Goal: Information Seeking & Learning: Learn about a topic

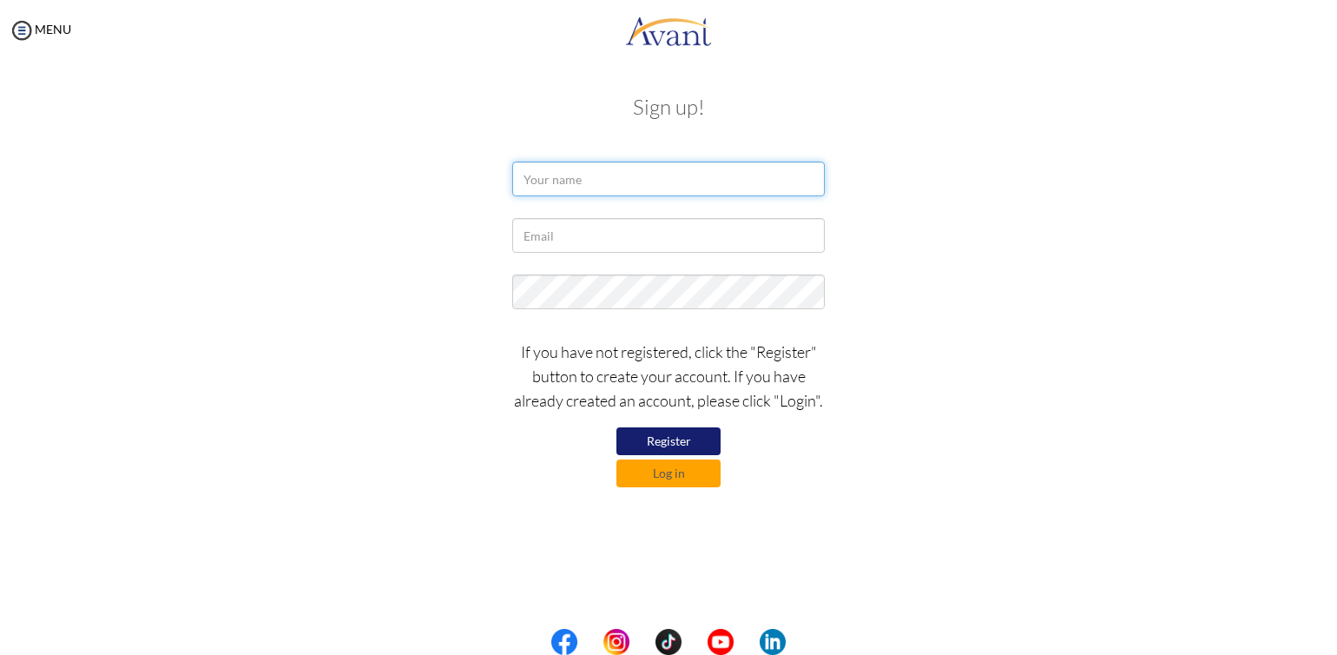
click at [545, 174] on input "text" at bounding box center [668, 179] width 313 height 35
type input "[PERSON_NAME]"
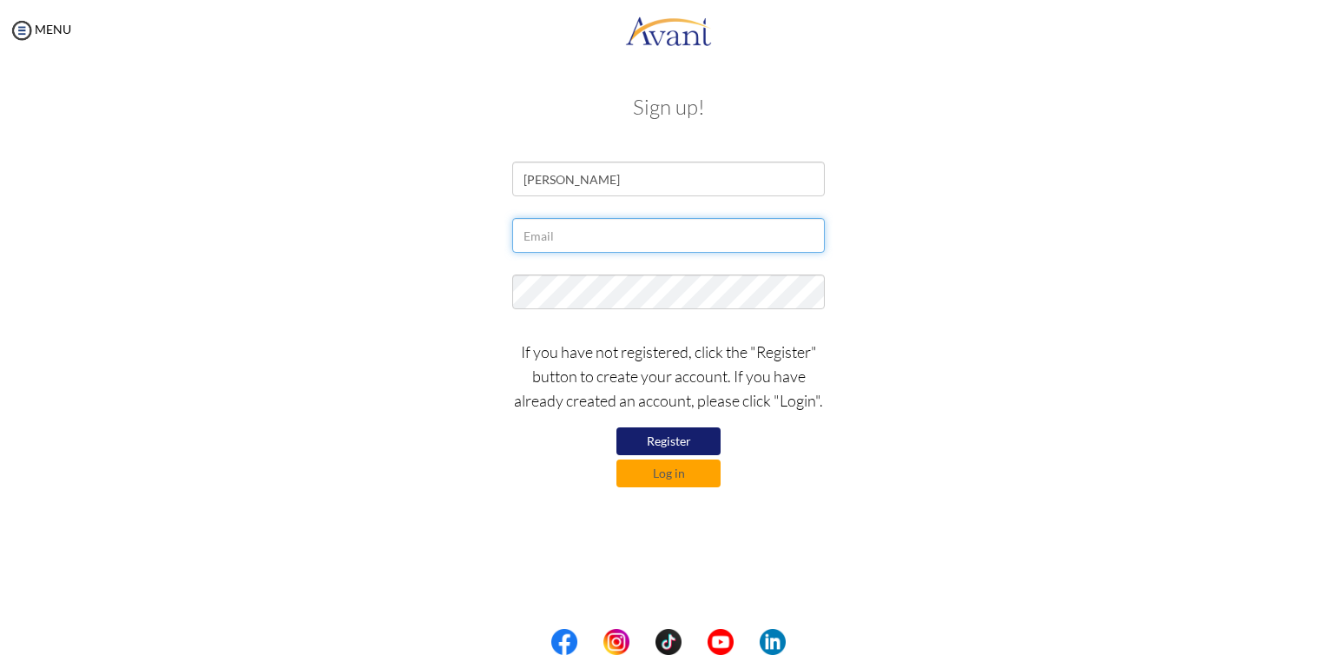
click at [551, 237] on input "text" at bounding box center [668, 235] width 313 height 35
type input "[EMAIL_ADDRESS][DOMAIN_NAME]"
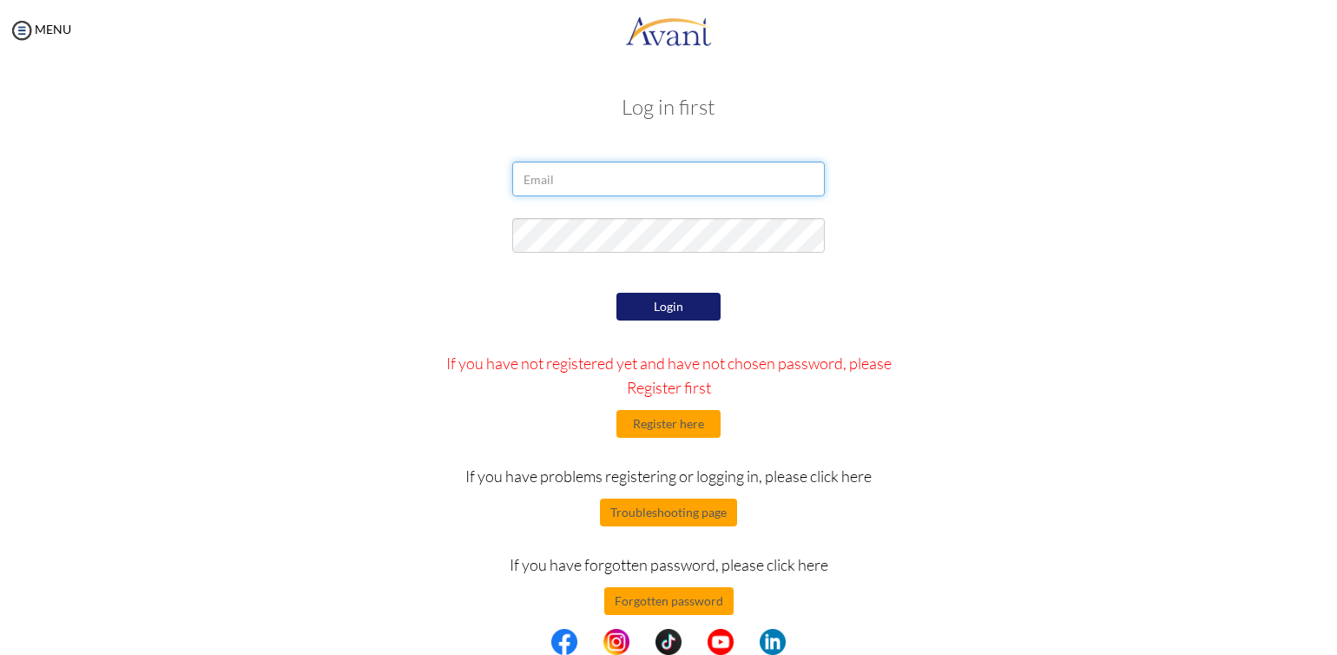
click at [534, 188] on input "email" at bounding box center [668, 179] width 313 height 35
type input "[EMAIL_ADDRESS][DOMAIN_NAME]"
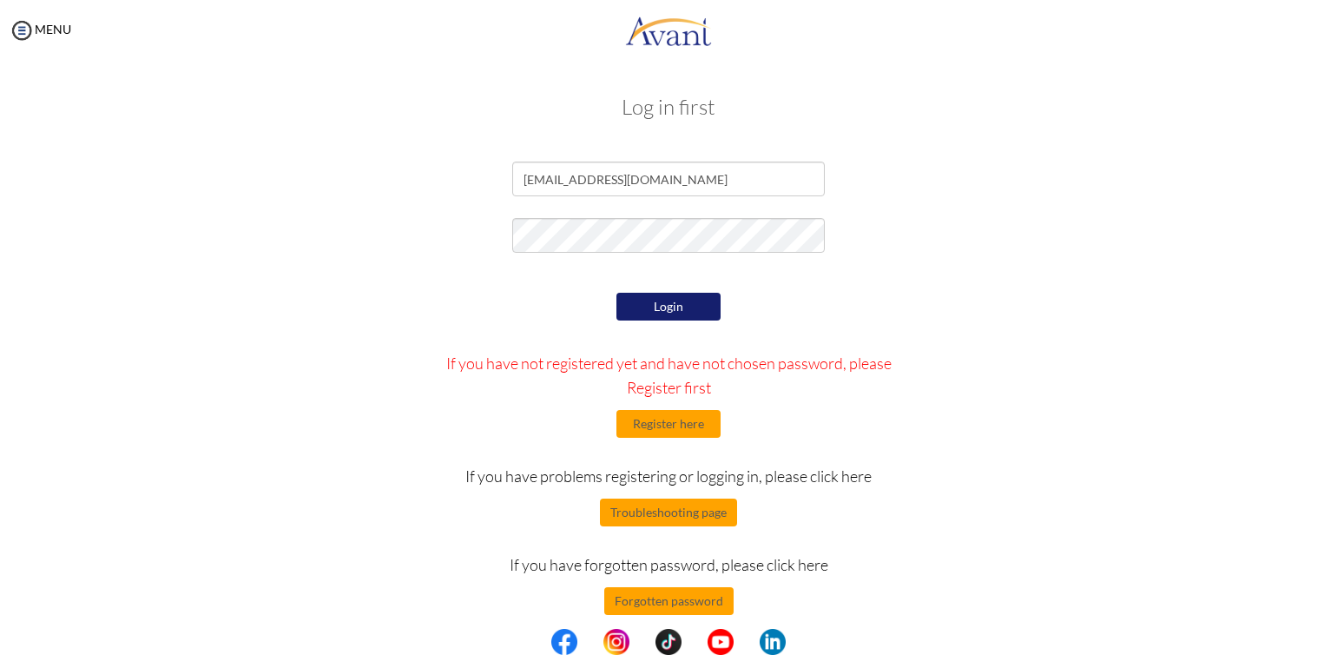
click at [665, 309] on button "Login" at bounding box center [669, 307] width 104 height 28
click at [653, 304] on button "Login" at bounding box center [669, 307] width 104 height 28
click at [669, 307] on button "Login" at bounding box center [669, 307] width 104 height 28
click at [677, 430] on button "Register here" at bounding box center [669, 424] width 104 height 28
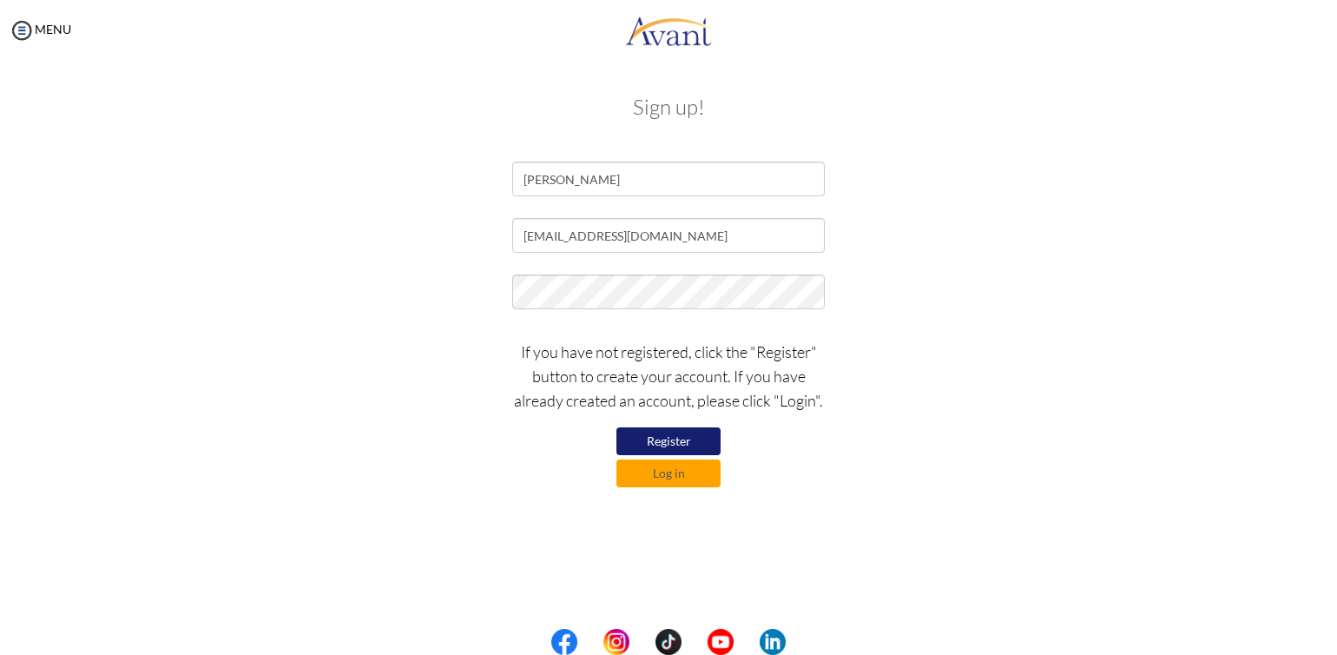
click at [653, 436] on button "Register" at bounding box center [669, 441] width 104 height 28
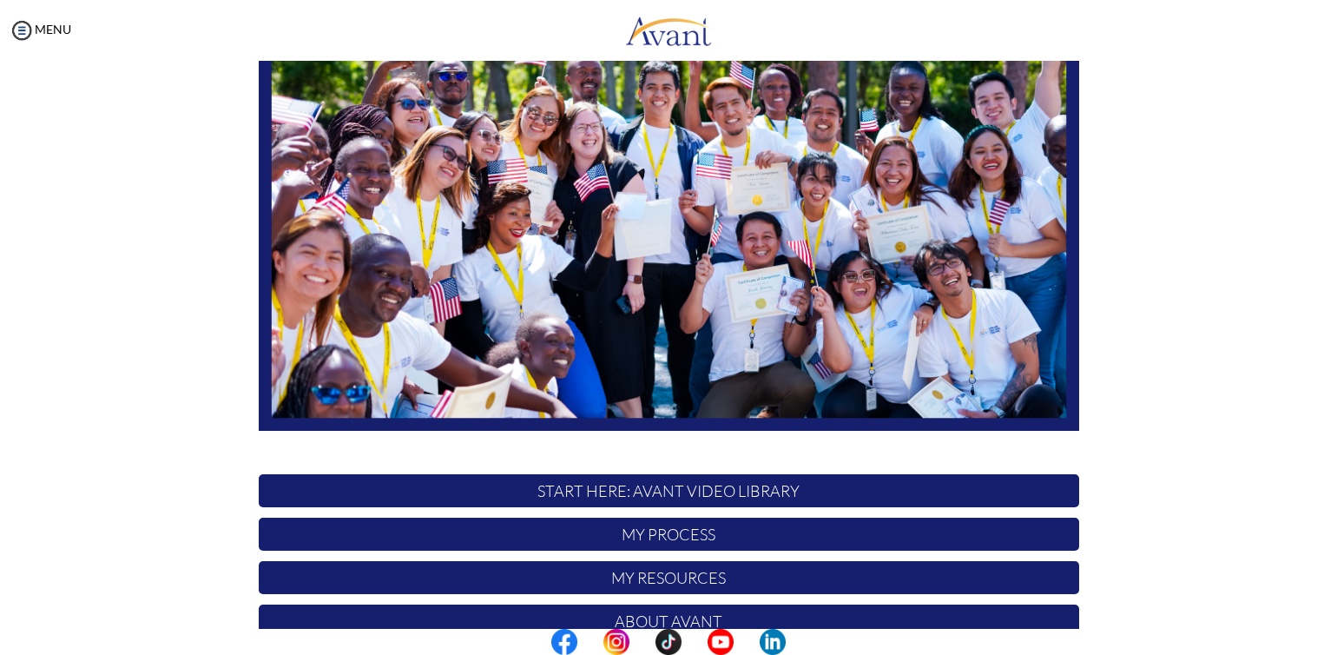
scroll to position [309, 0]
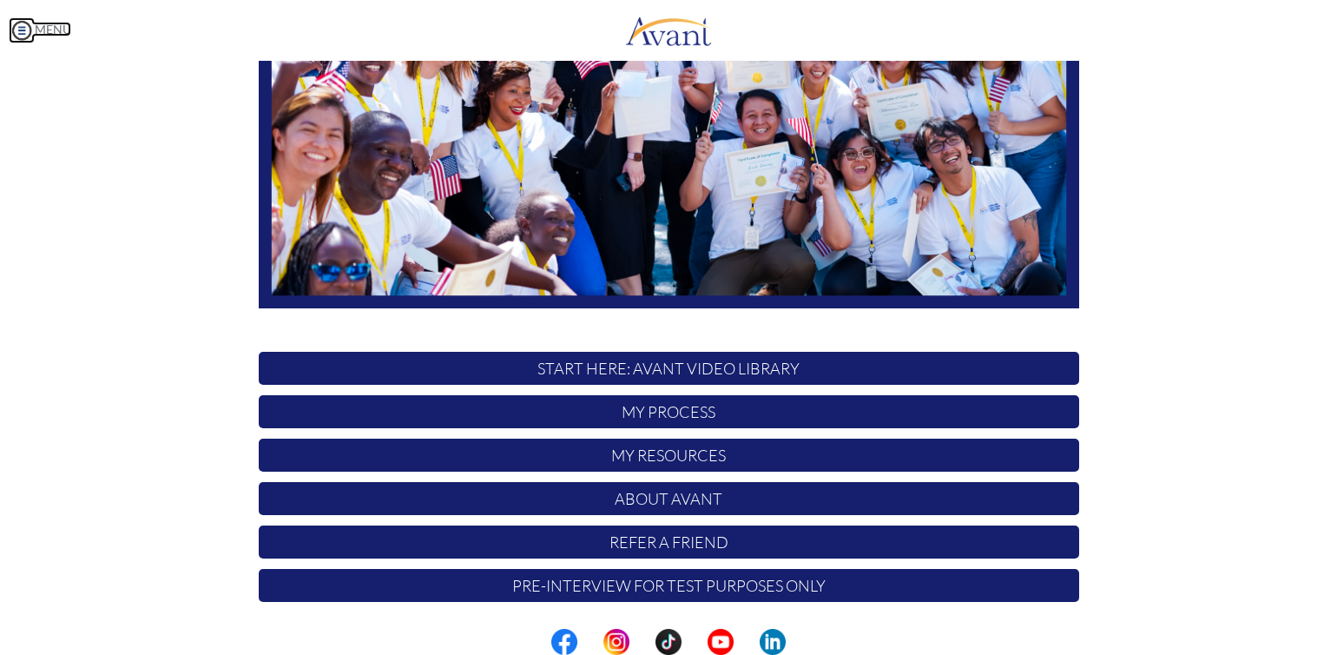
click at [16, 25] on img at bounding box center [22, 30] width 26 height 26
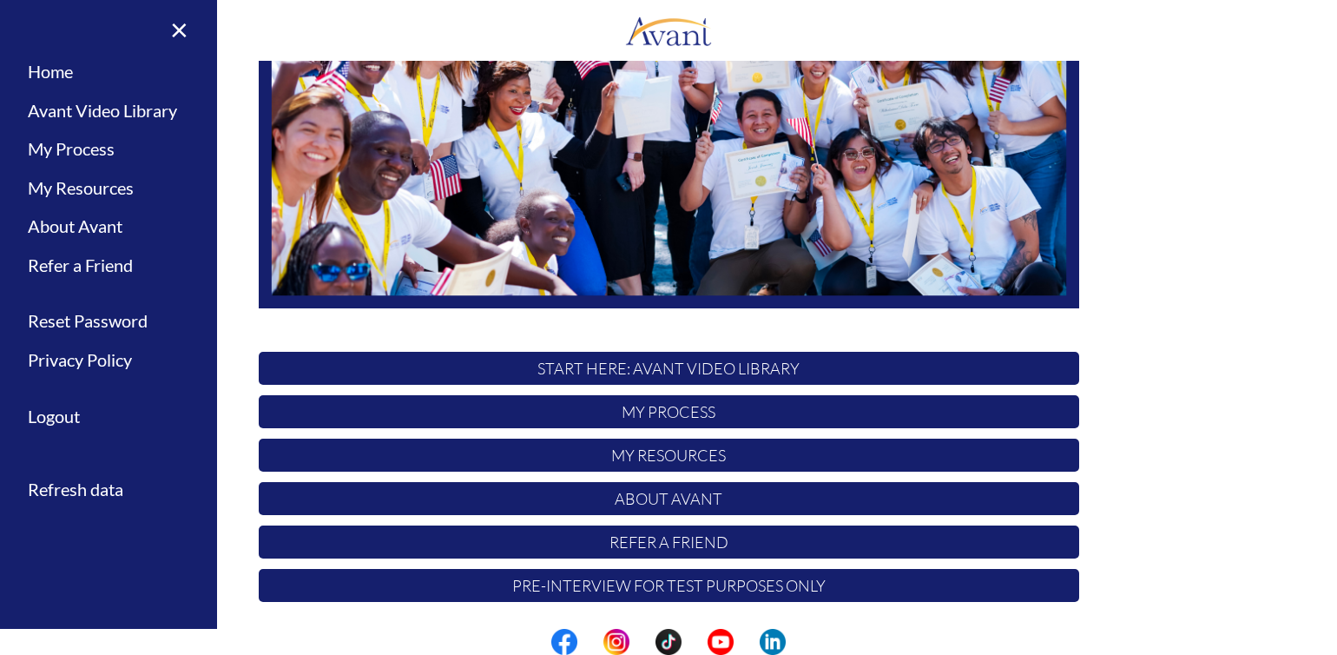
click at [524, 327] on div "Hi [PERSON_NAME] ! START HERE: Avant Video Library My Process My Resources Abou…" at bounding box center [669, 190] width 847 height 843
click at [61, 71] on link "Home" at bounding box center [108, 71] width 217 height 39
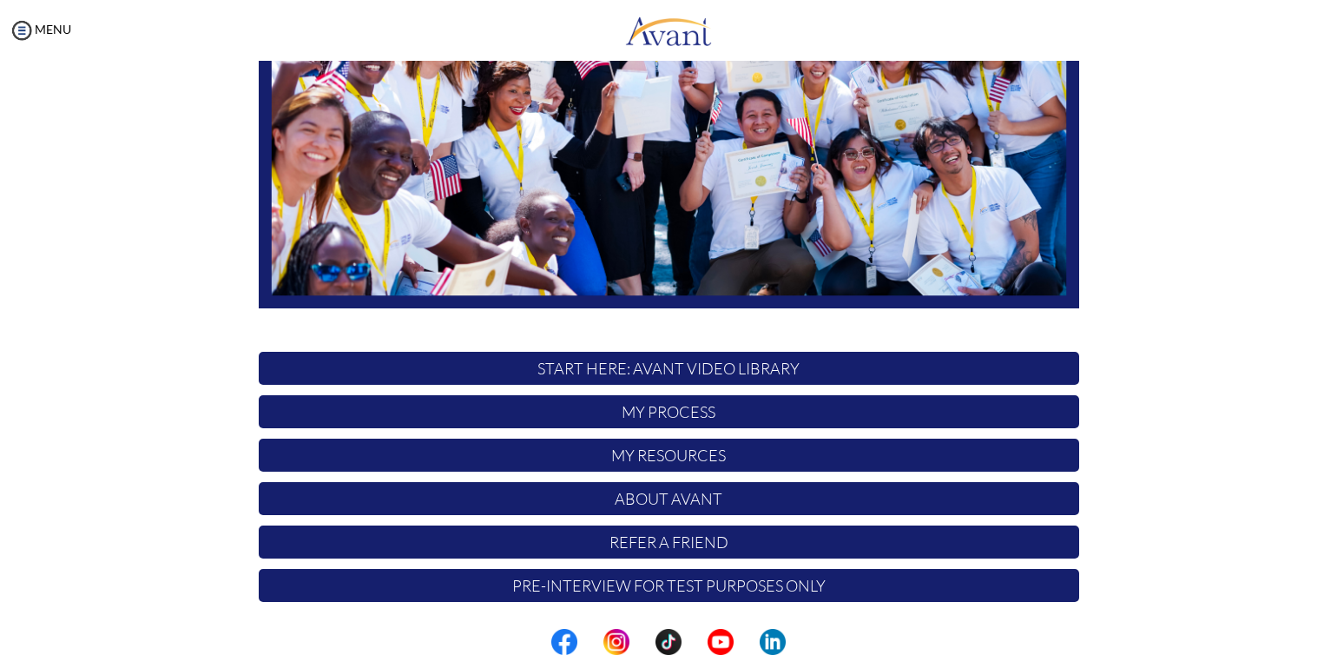
click at [595, 411] on p "My Process" at bounding box center [669, 411] width 821 height 33
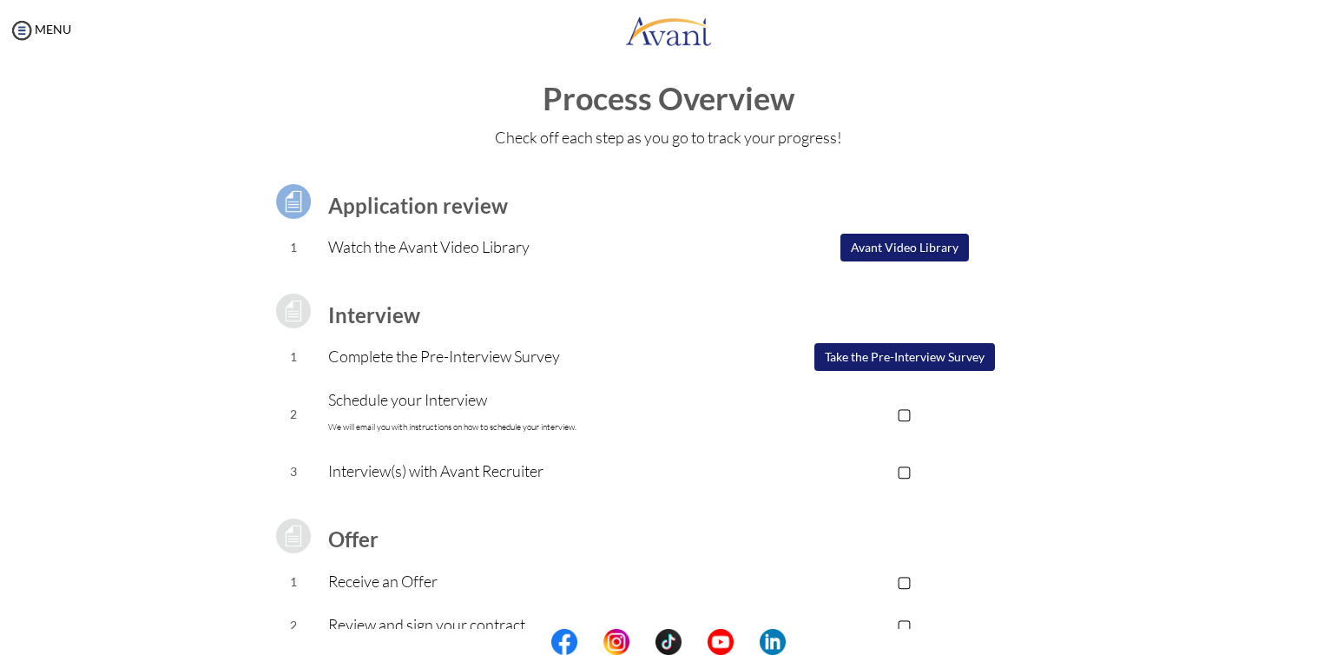
scroll to position [135, 0]
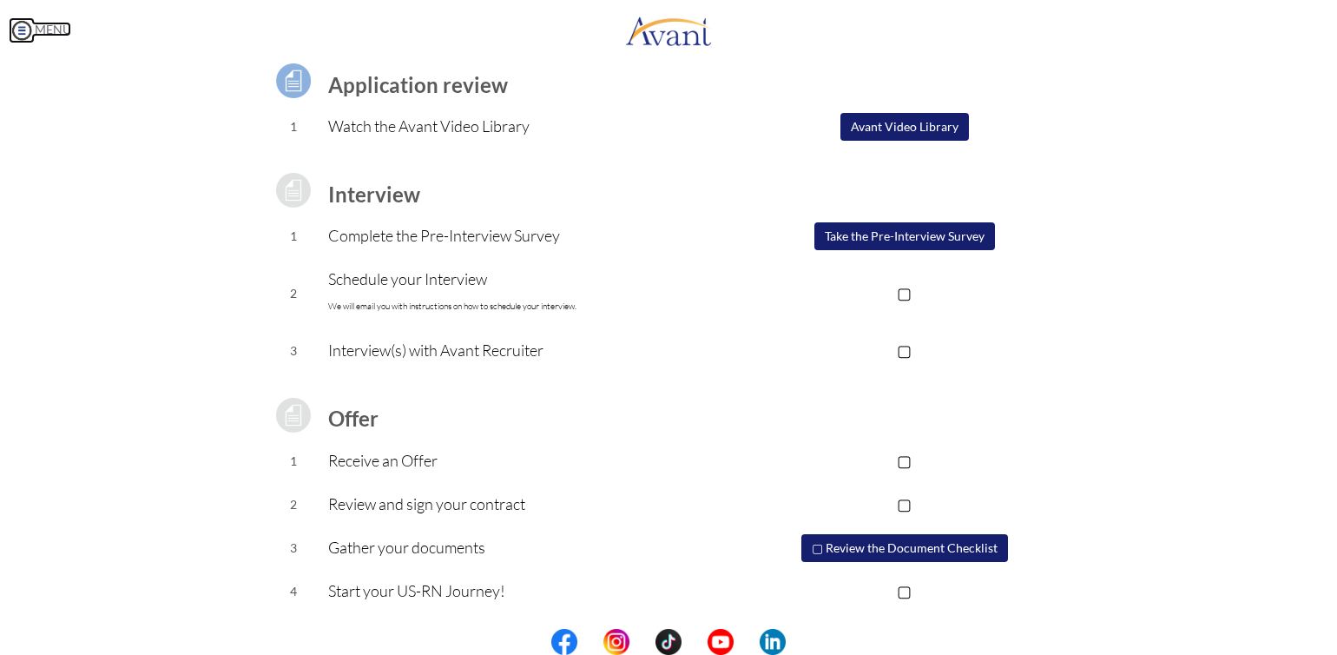
click at [14, 32] on img at bounding box center [22, 30] width 26 height 26
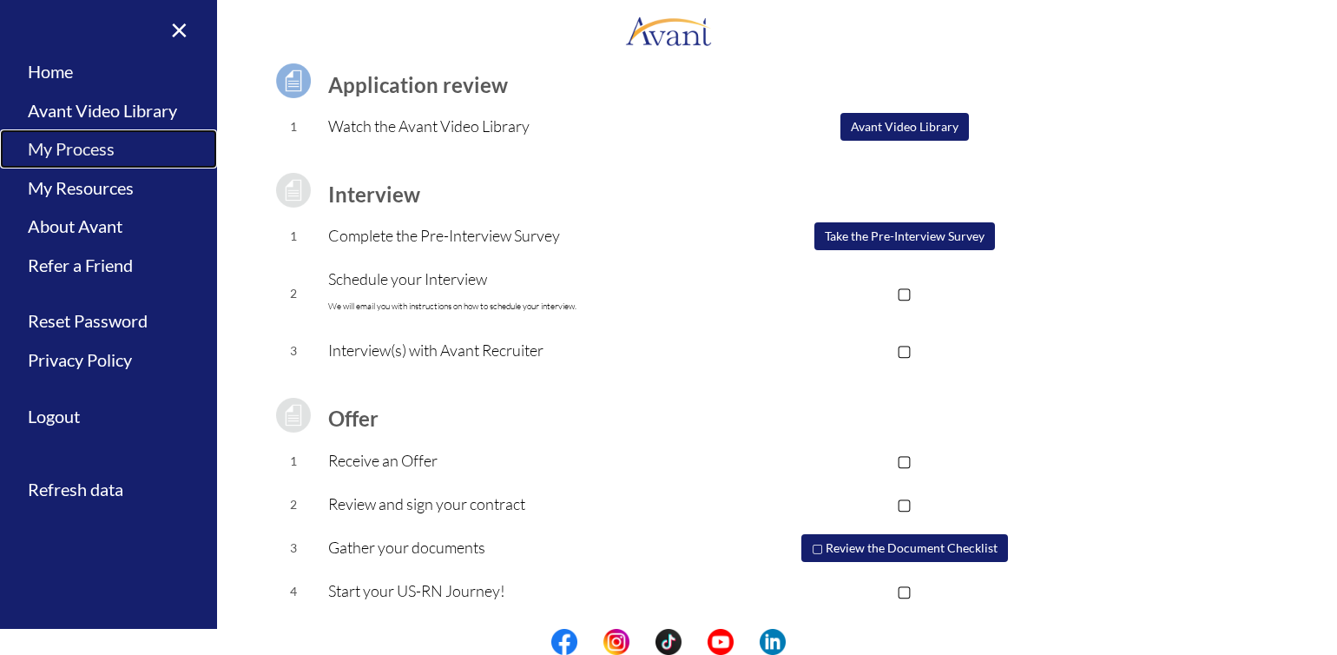
click at [49, 154] on link "My Process" at bounding box center [108, 148] width 217 height 39
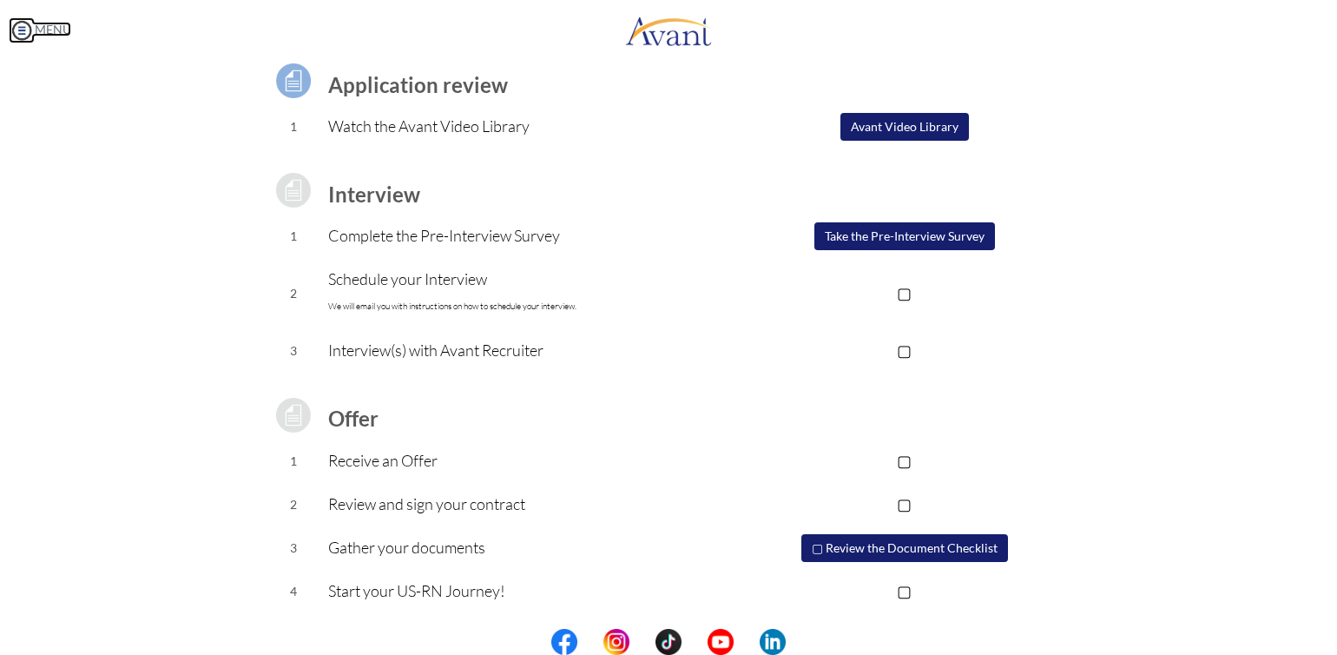
click at [26, 39] on img at bounding box center [22, 30] width 26 height 26
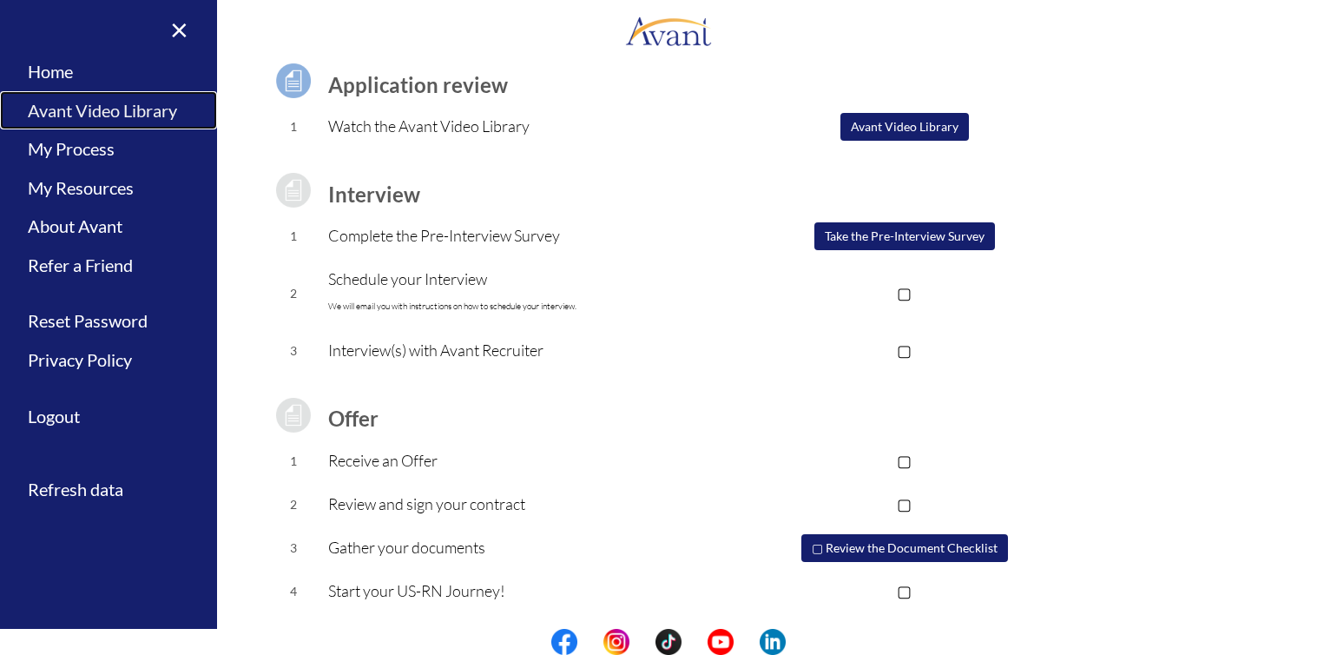
click at [66, 114] on link "Avant Video Library" at bounding box center [108, 110] width 217 height 39
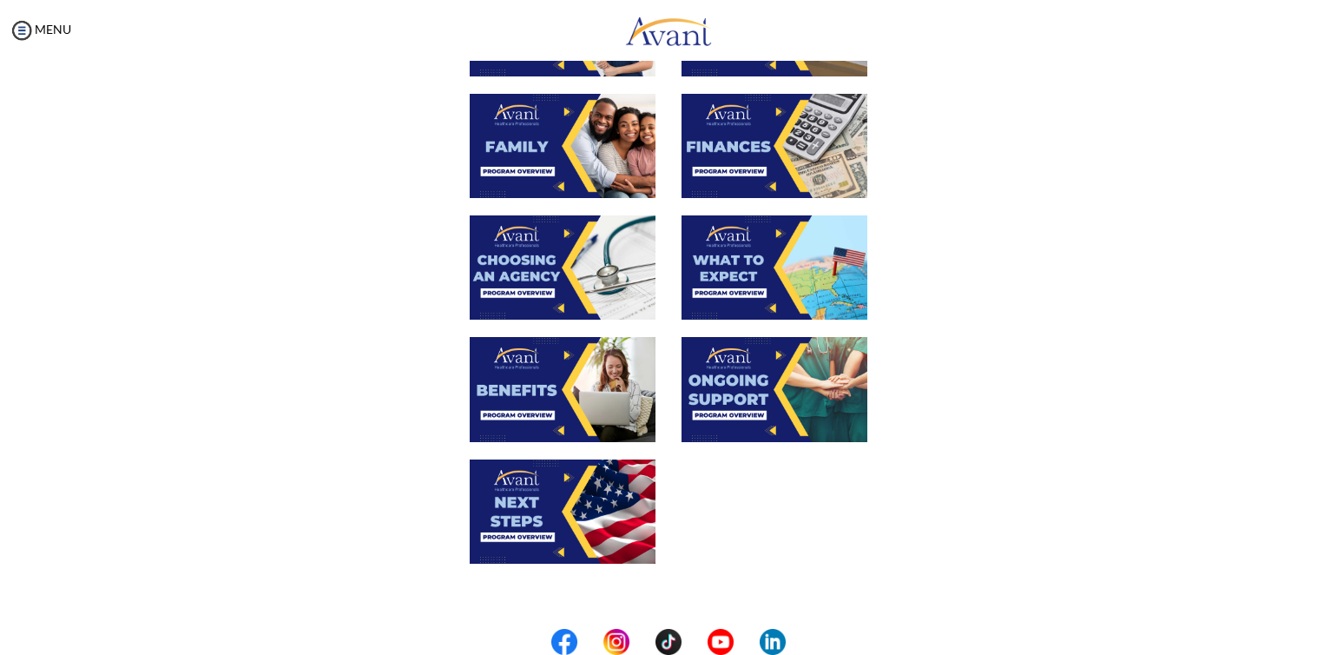
scroll to position [409, 0]
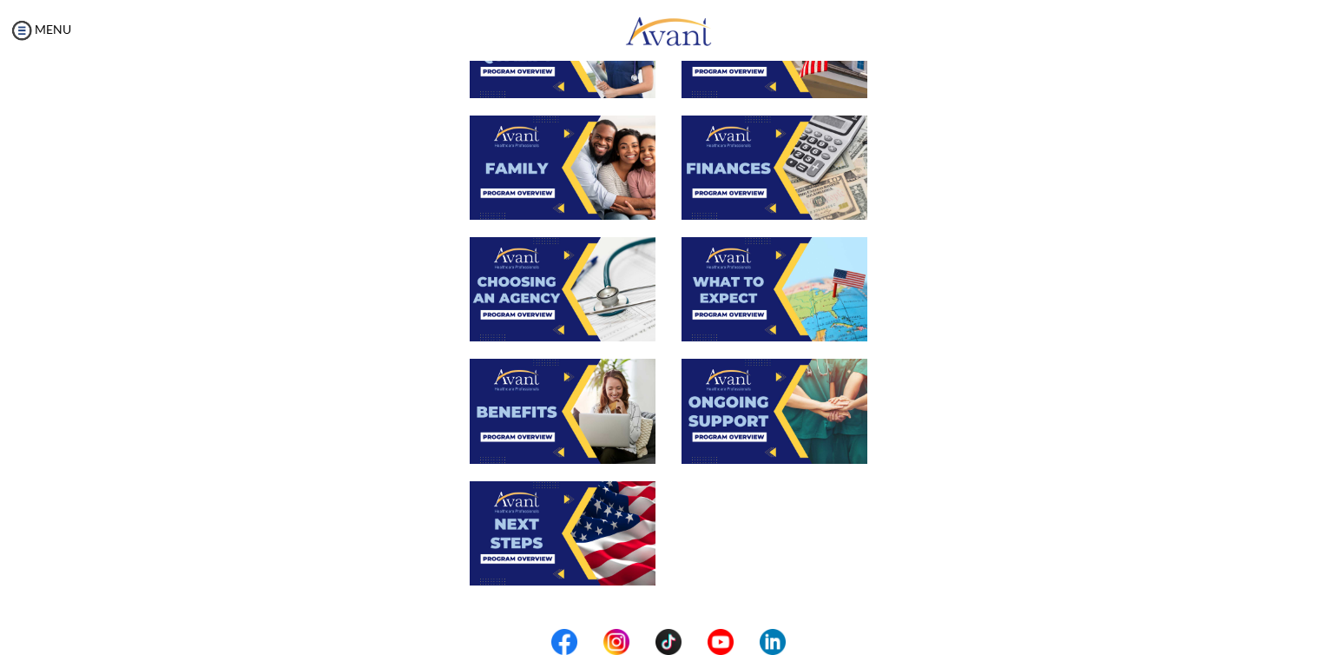
click at [733, 160] on img at bounding box center [775, 167] width 186 height 104
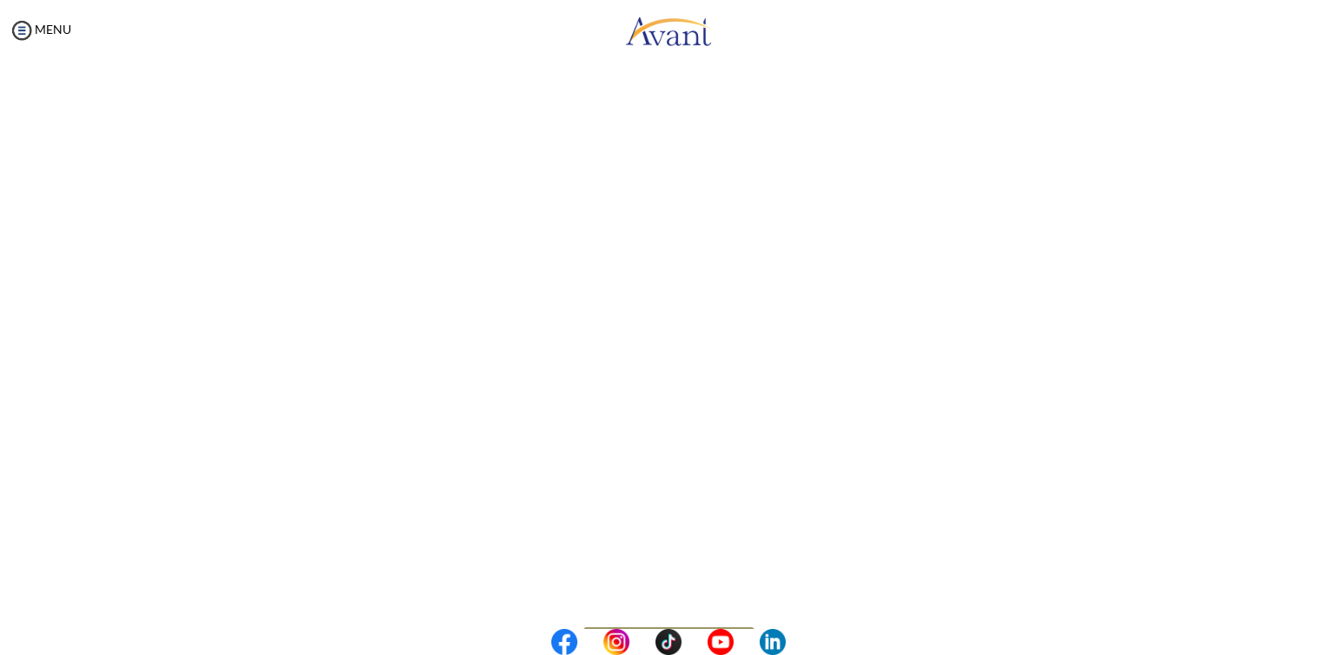
scroll to position [198, 0]
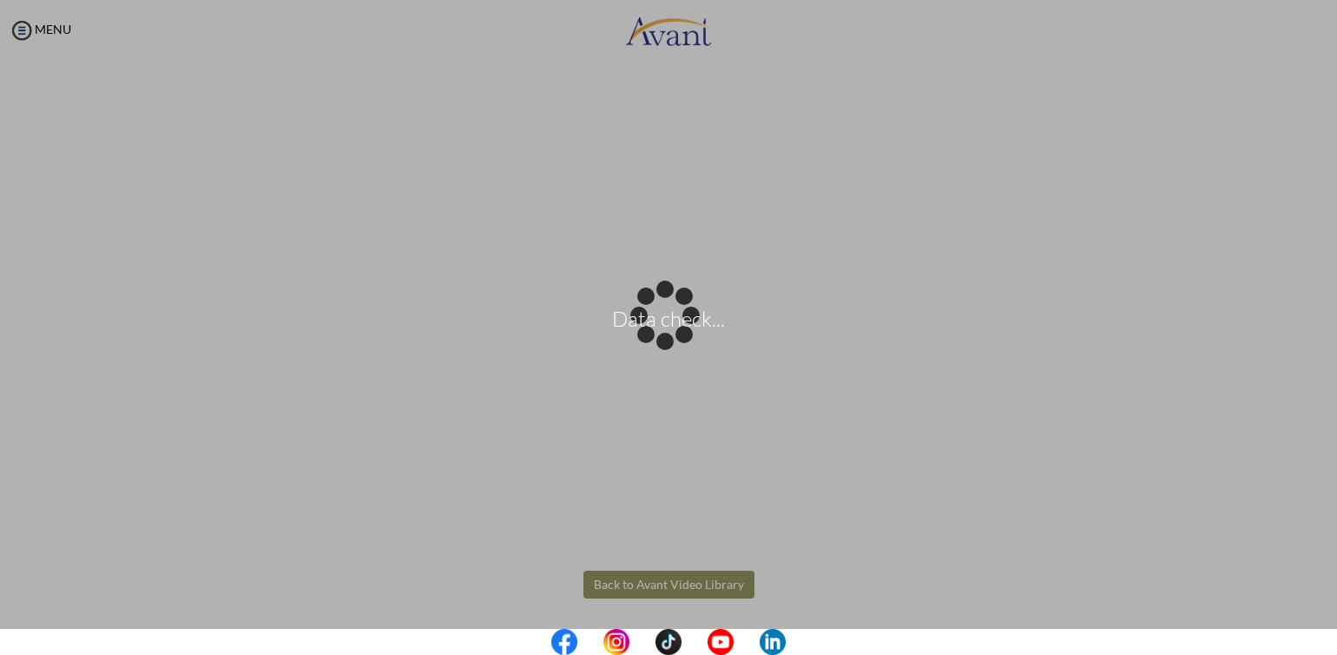
click at [707, 591] on body "Data check... Maintenance break. Please come back in 2 hours. MENU My Status Wh…" at bounding box center [668, 327] width 1337 height 655
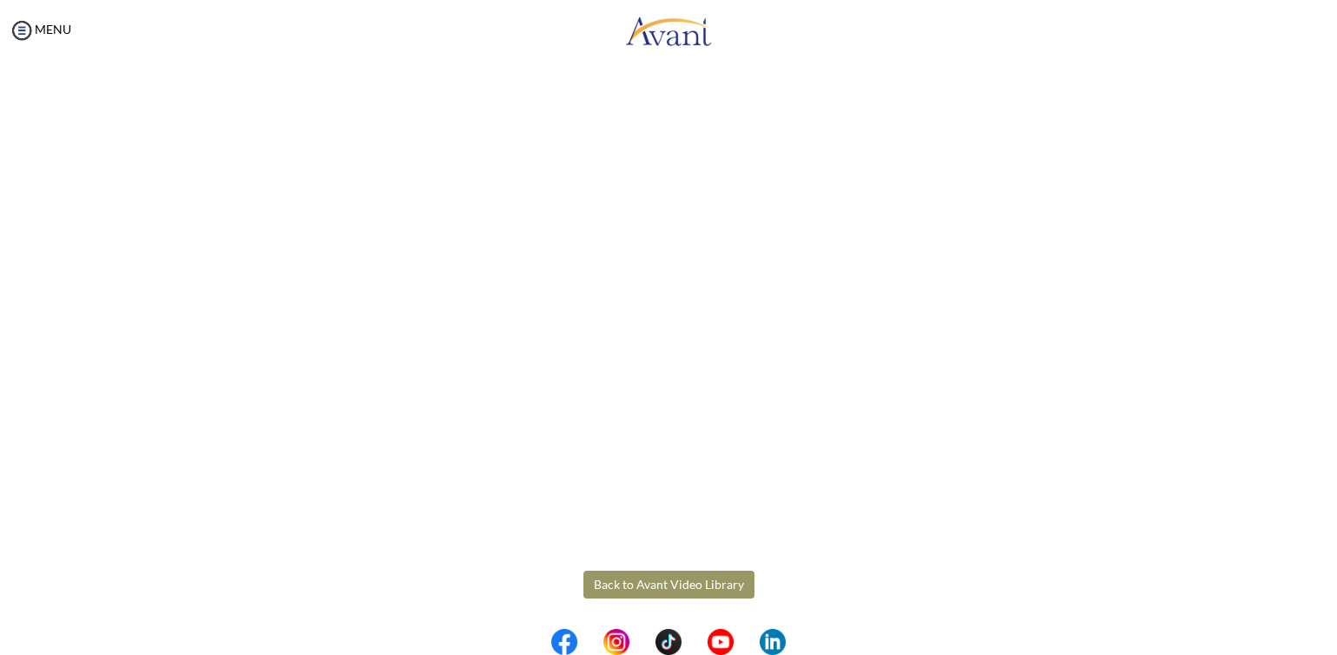
click at [707, 591] on button "Back to Avant Video Library" at bounding box center [669, 585] width 171 height 28
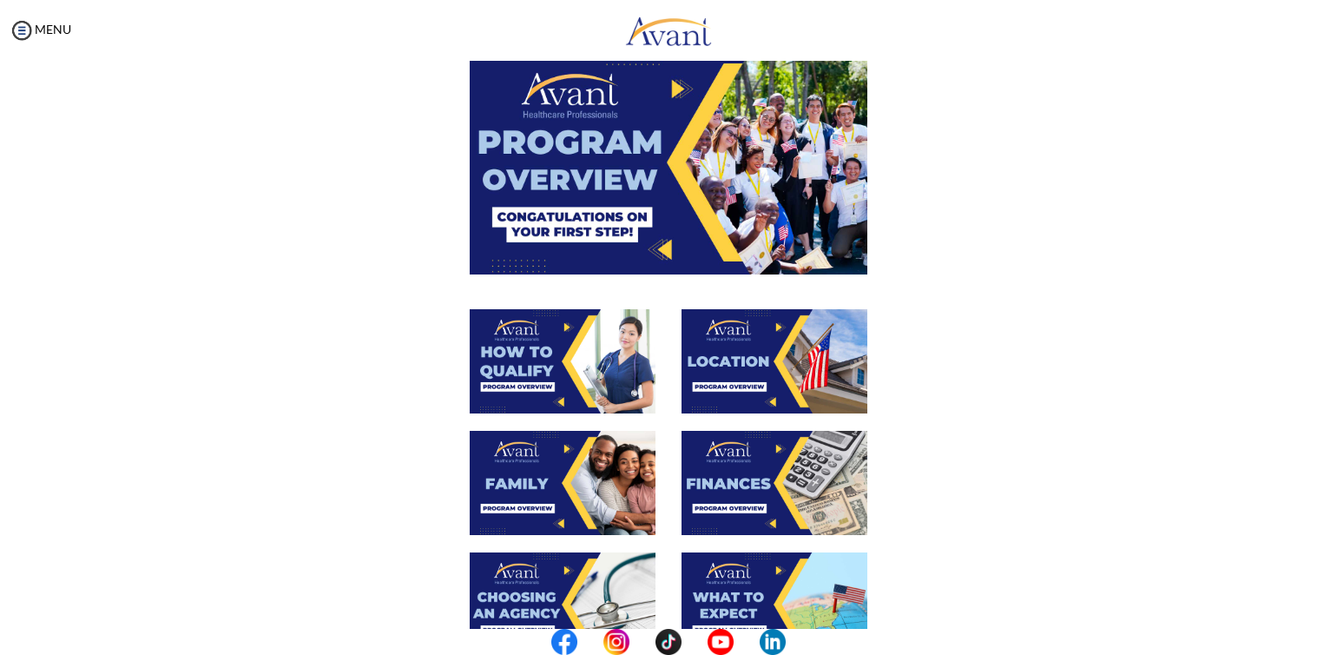
scroll to position [71, 0]
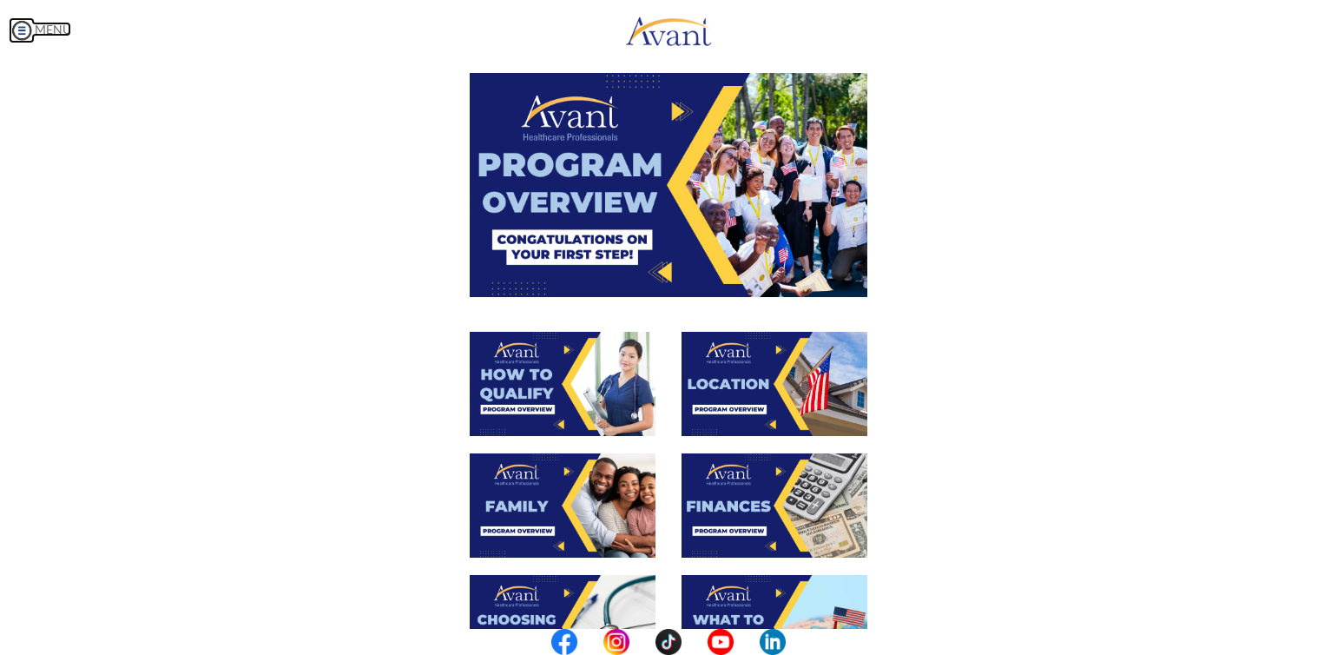
click at [24, 29] on img at bounding box center [22, 30] width 26 height 26
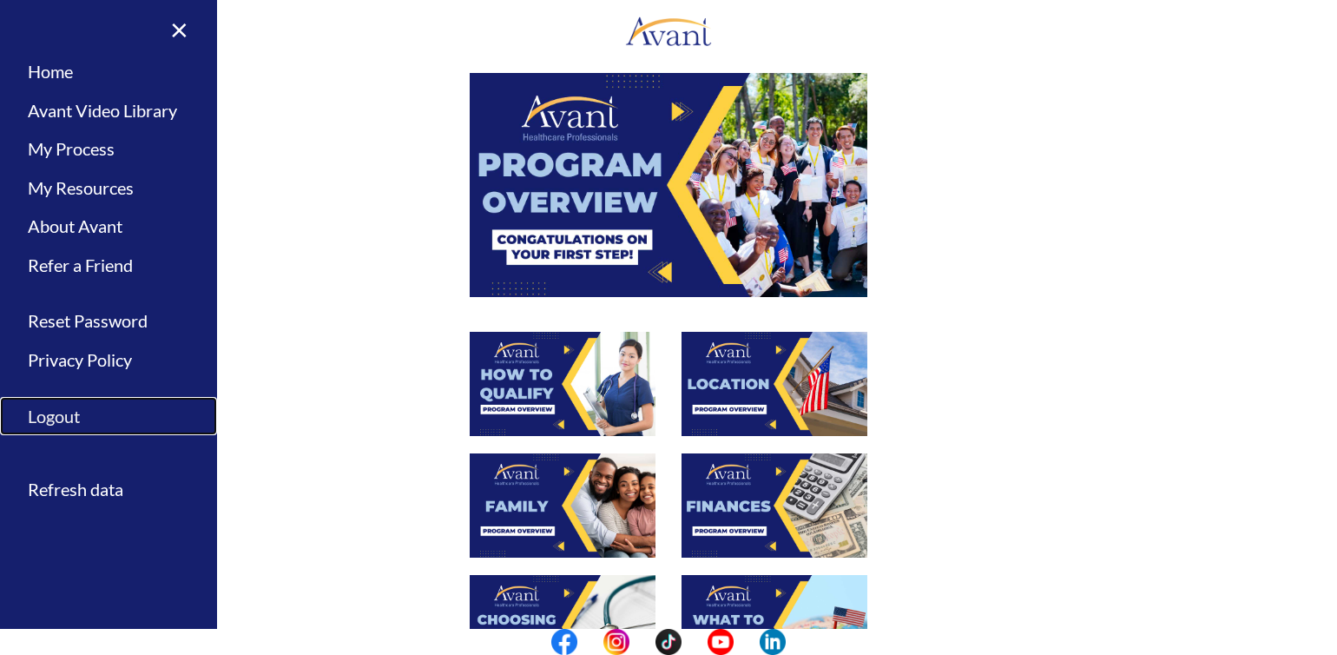
click at [118, 418] on link "Logout" at bounding box center [108, 416] width 217 height 39
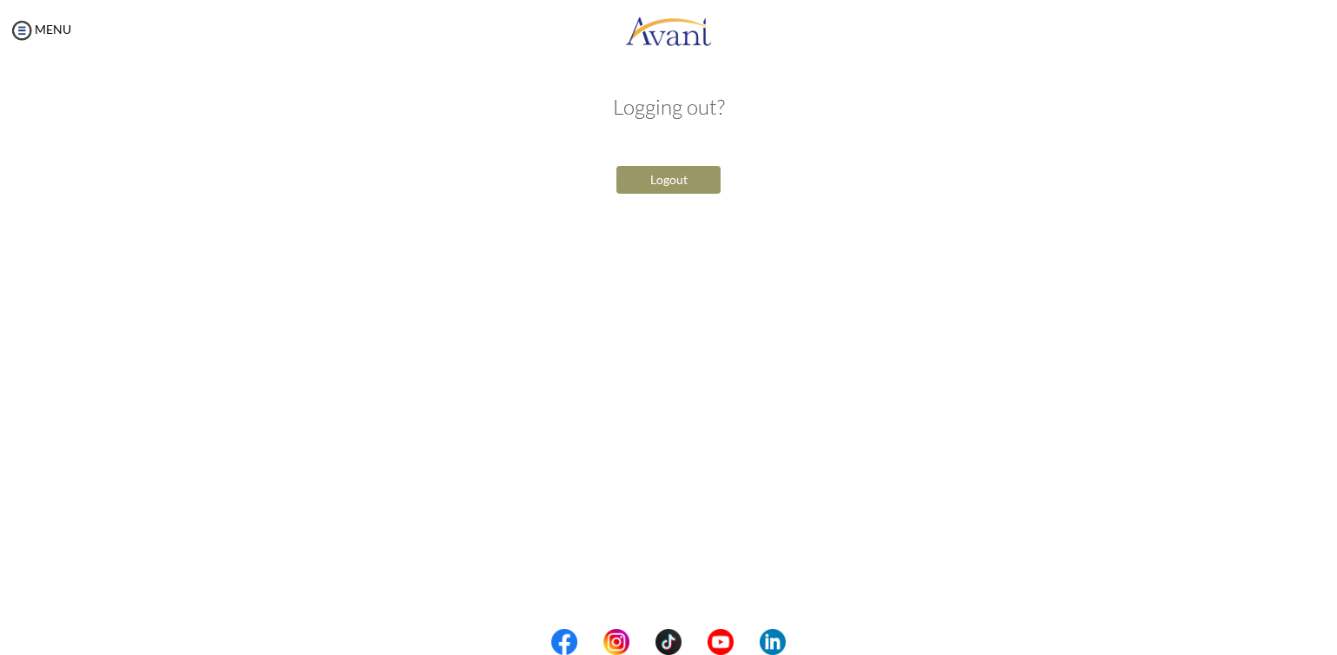
click at [681, 183] on button "Logout" at bounding box center [669, 180] width 104 height 28
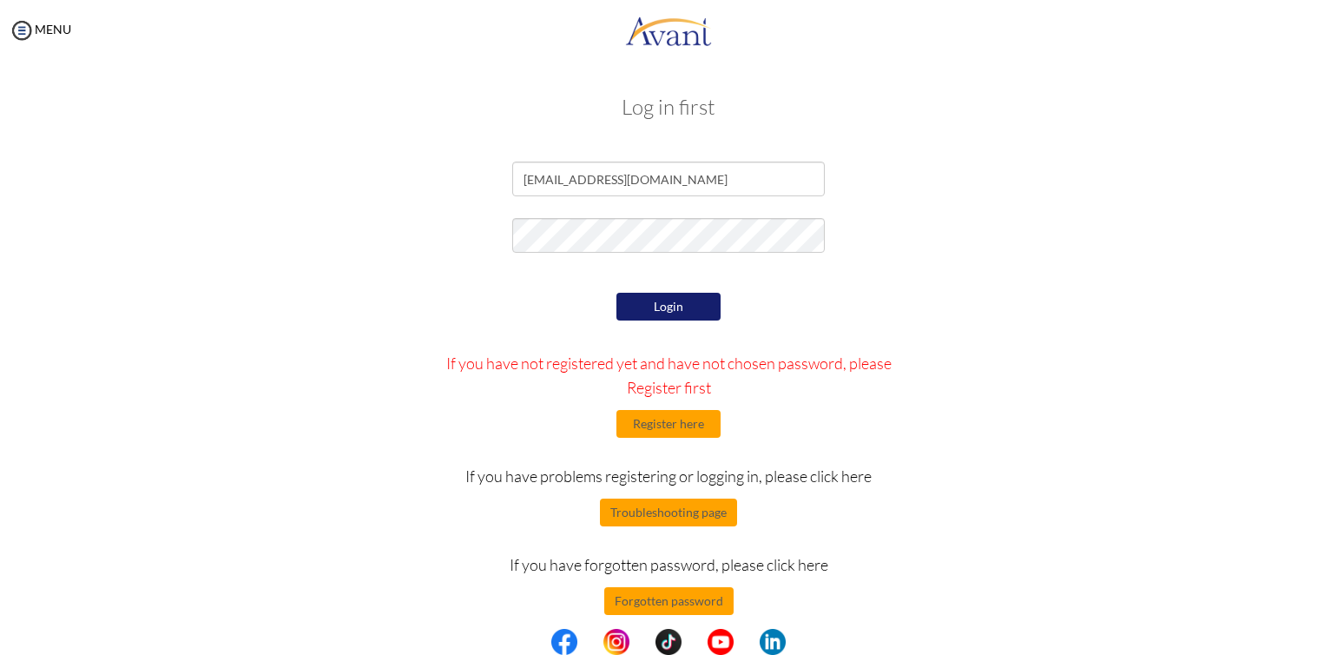
click at [697, 311] on button "Login" at bounding box center [669, 307] width 104 height 28
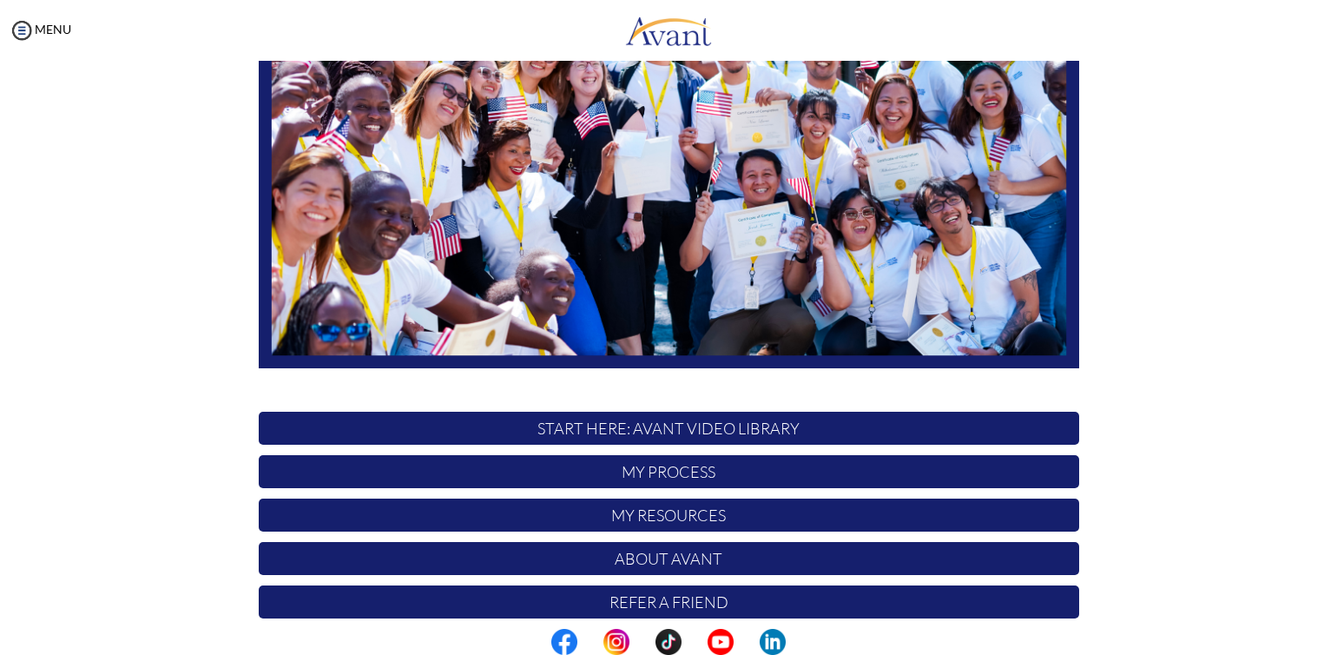
scroll to position [309, 0]
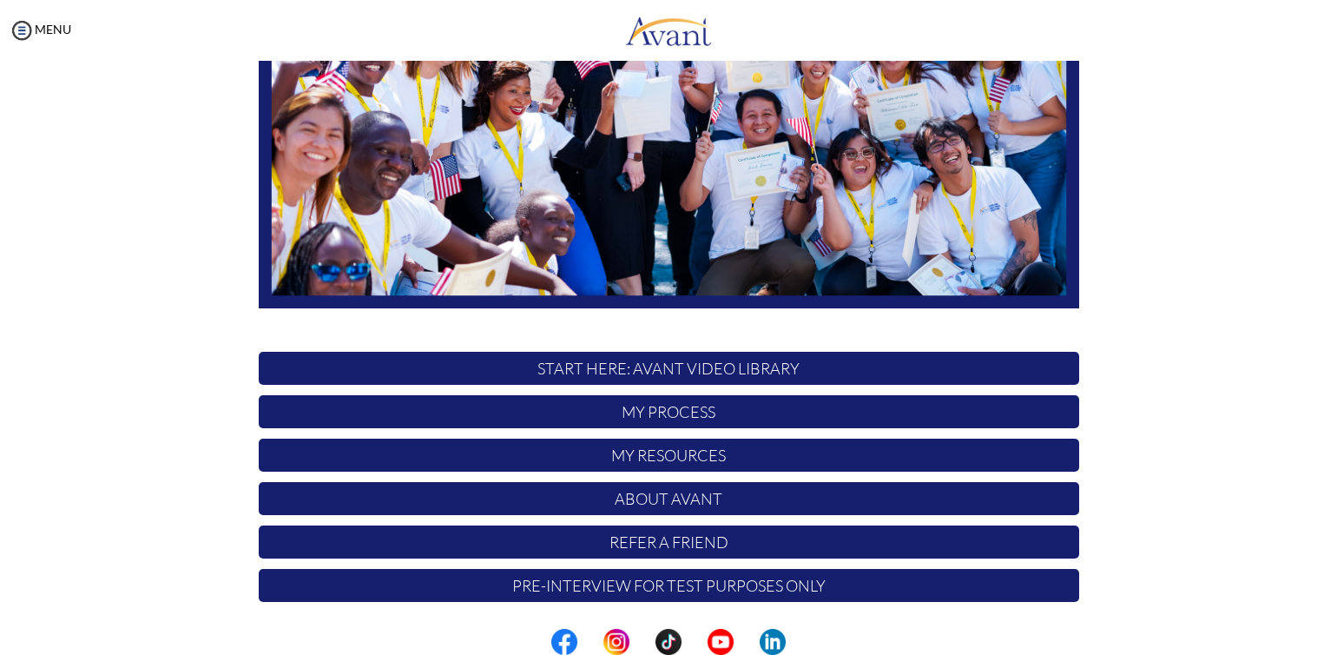
click at [653, 459] on p "My Resources" at bounding box center [669, 455] width 821 height 33
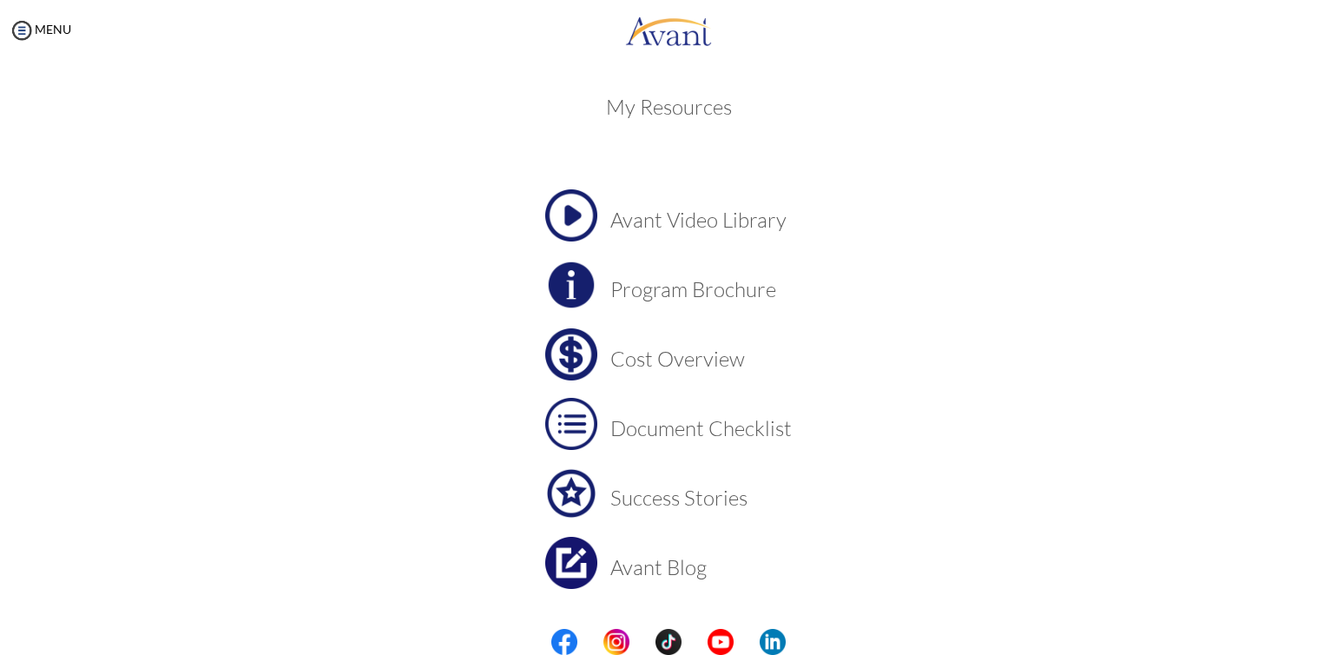
click at [980, 531] on center "Avant Video Library Program Brochure Cost Overview Document Checklist Success S…" at bounding box center [669, 423] width 821 height 469
